Goal: Information Seeking & Learning: Find specific fact

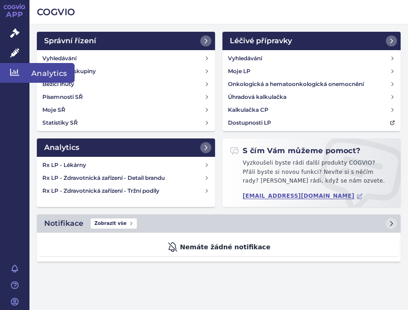
click at [14, 70] on icon at bounding box center [14, 72] width 9 height 9
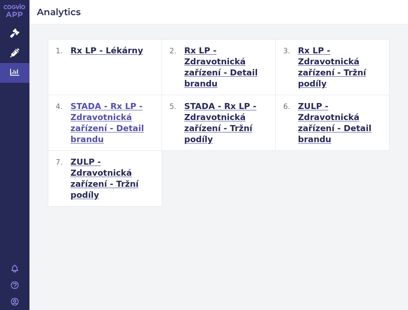
click at [100, 104] on span "STADA - Rx LP - Zdravotnická zařízení - Detail brandu" at bounding box center [112, 123] width 84 height 44
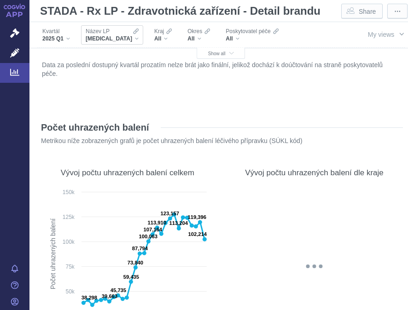
click at [115, 39] on div "XARELTO" at bounding box center [112, 38] width 53 height 7
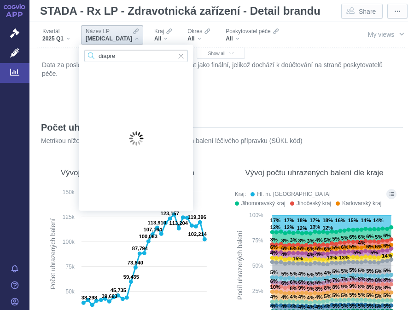
type input "diaprel"
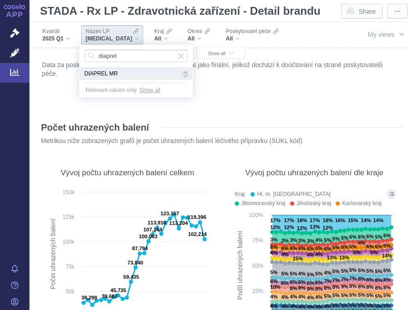
click at [96, 70] on span "DIAPREL MR" at bounding box center [132, 74] width 96 height 10
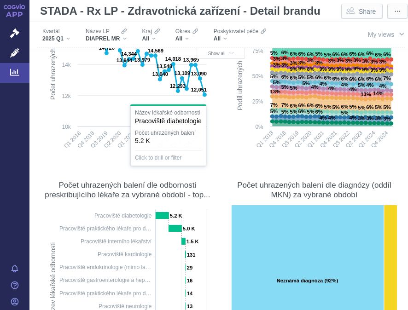
scroll to position [230, 0]
